Goal: Use online tool/utility: Utilize a website feature to perform a specific function

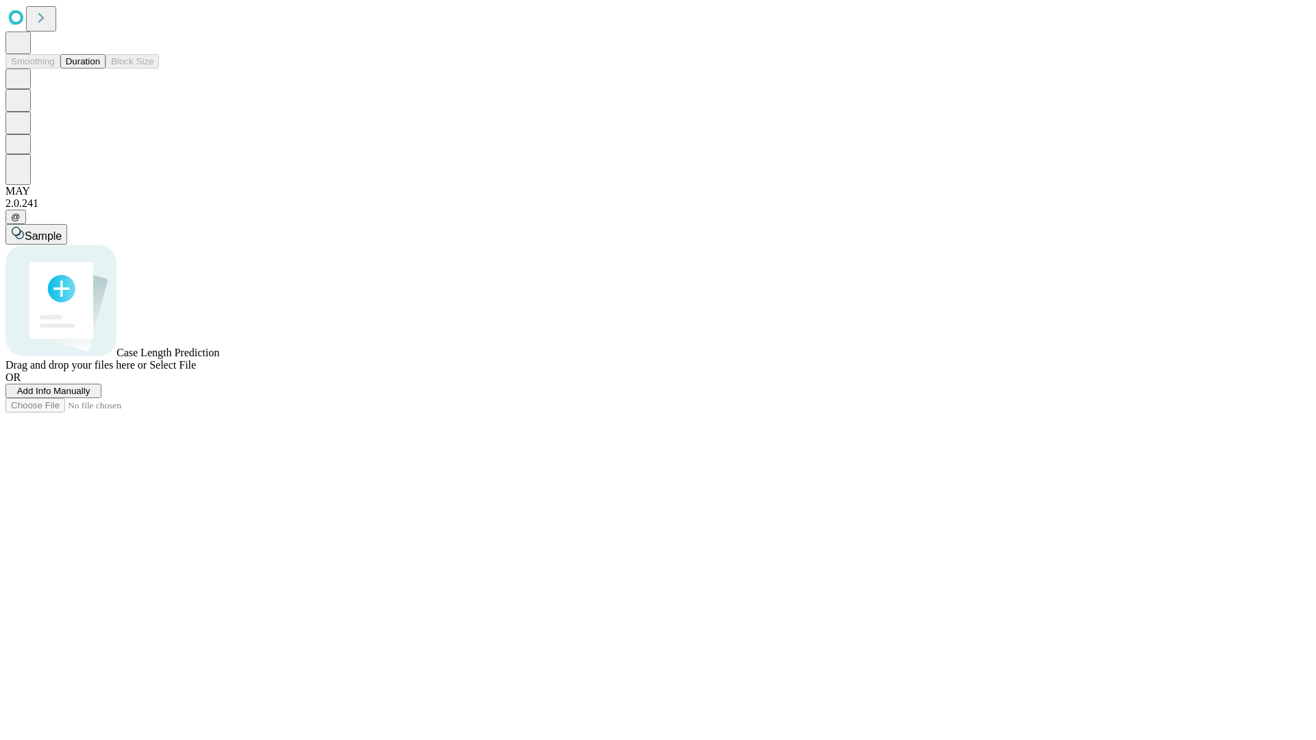
click at [100, 69] on button "Duration" at bounding box center [82, 61] width 45 height 14
click at [90, 396] on span "Add Info Manually" at bounding box center [53, 391] width 73 height 10
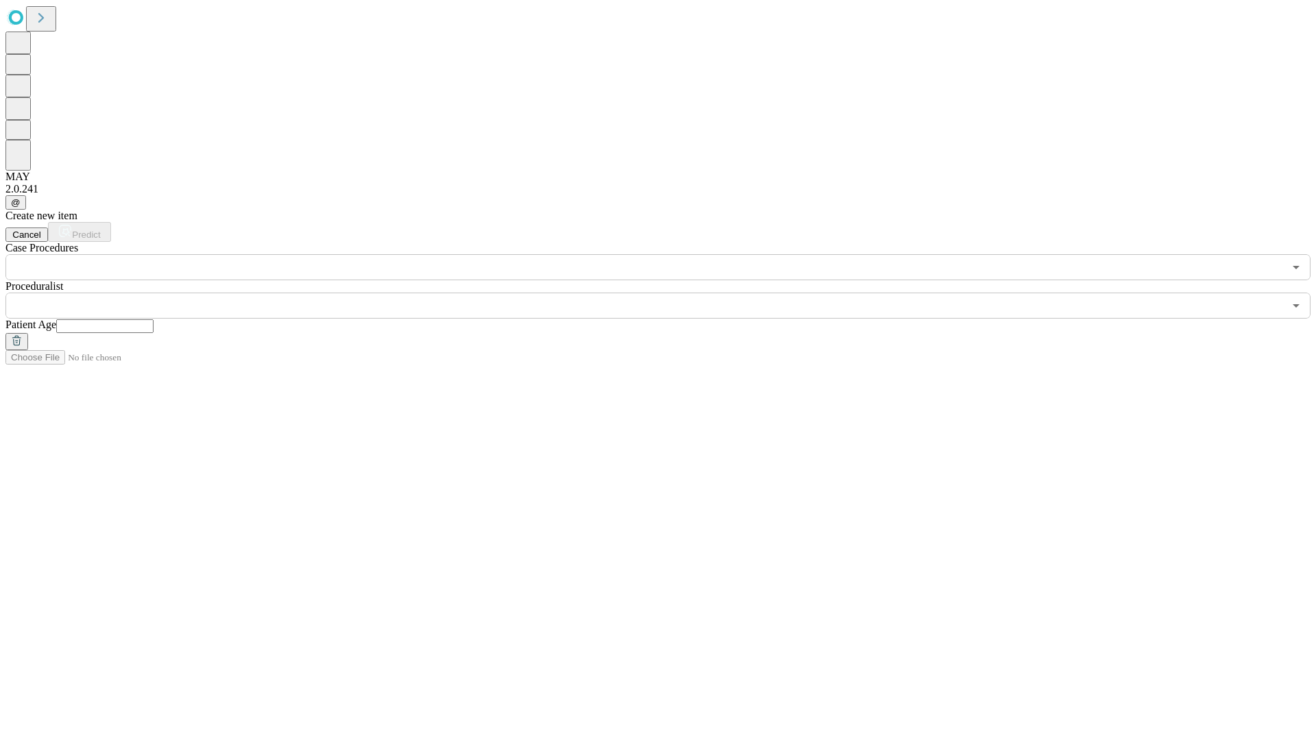
click at [154, 319] on input "text" at bounding box center [104, 326] width 97 height 14
type input "**"
click at [668, 293] on input "text" at bounding box center [644, 306] width 1279 height 26
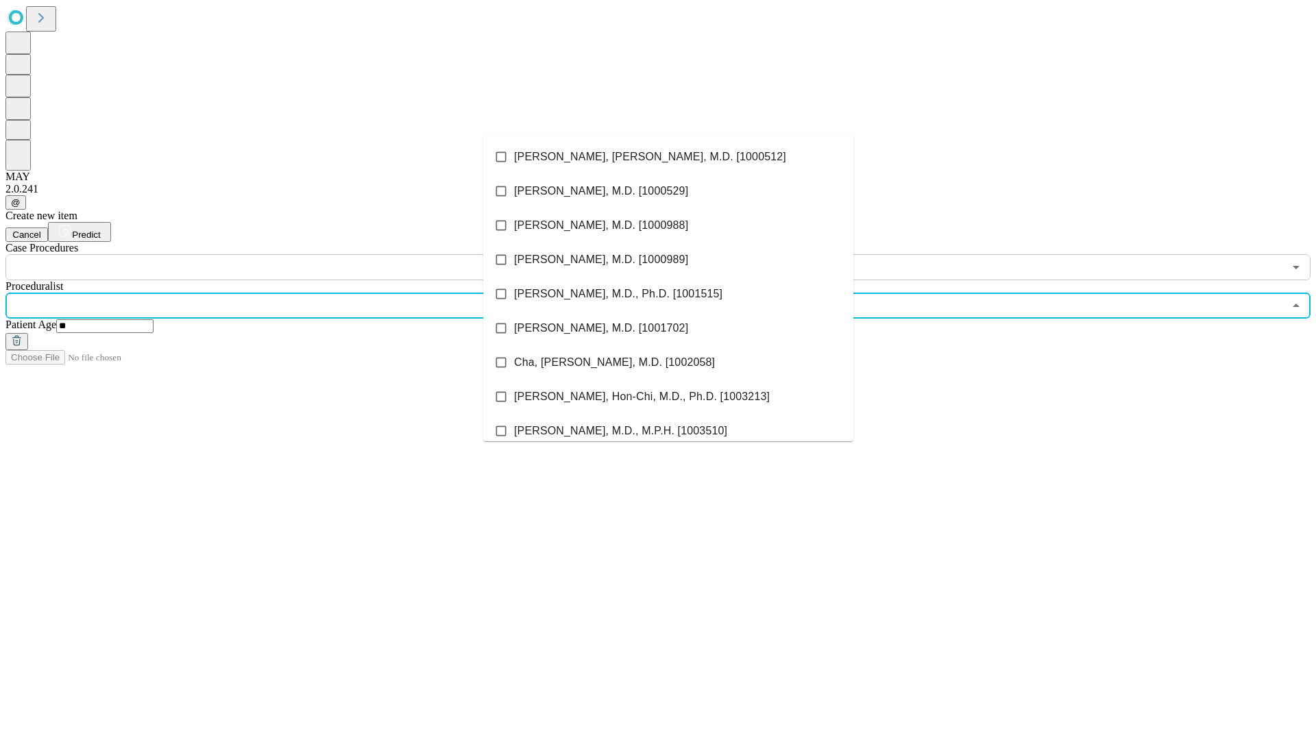
click at [668, 157] on li "[PERSON_NAME], [PERSON_NAME], M.D. [1000512]" at bounding box center [668, 157] width 370 height 34
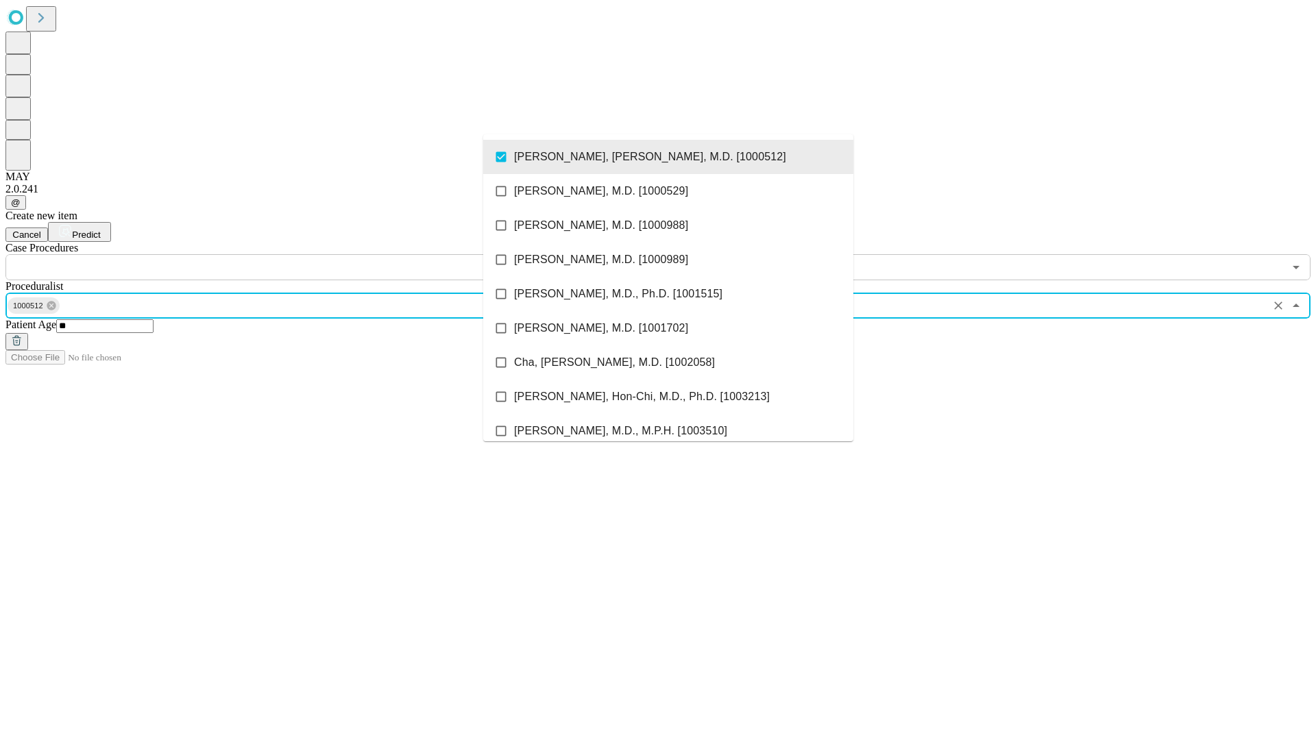
click at [288, 254] on input "text" at bounding box center [644, 267] width 1279 height 26
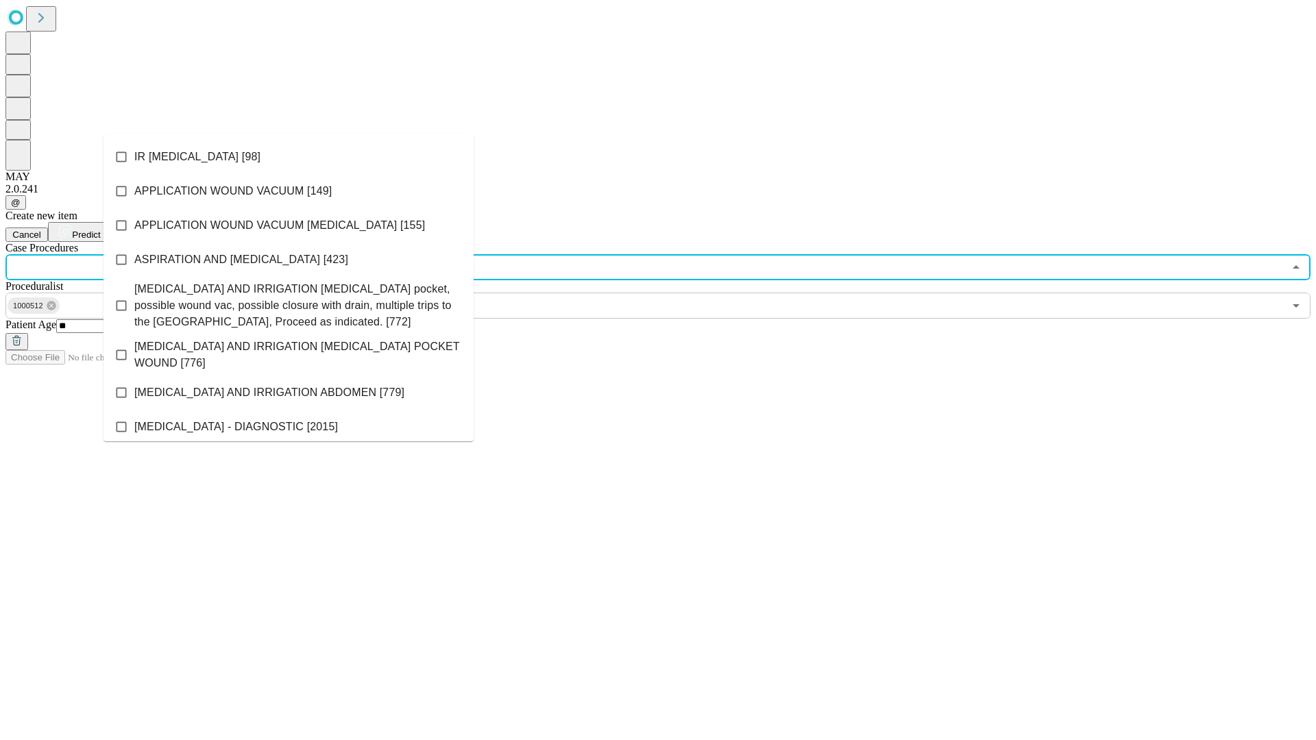
click at [289, 157] on li "IR [MEDICAL_DATA] [98]" at bounding box center [289, 157] width 370 height 34
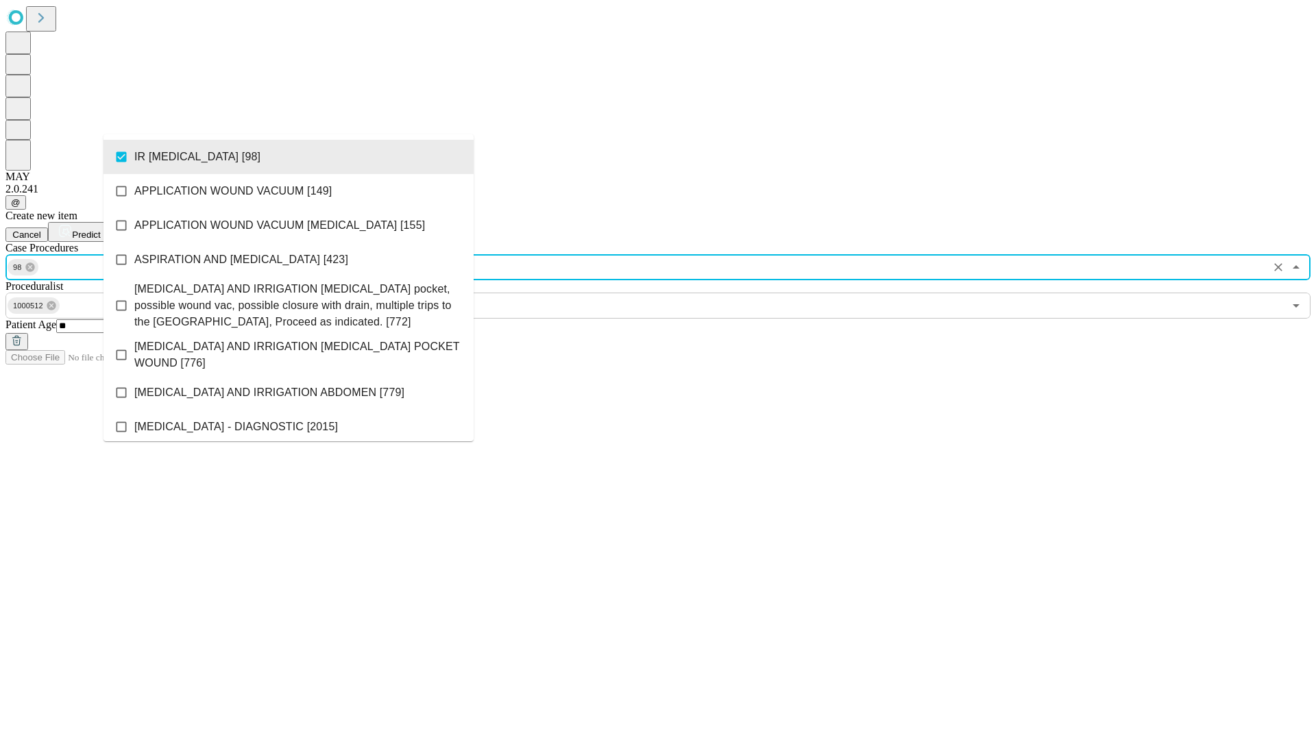
click at [100, 230] on span "Predict" at bounding box center [86, 235] width 28 height 10
